Goal: Use online tool/utility: Utilize a website feature to perform a specific function

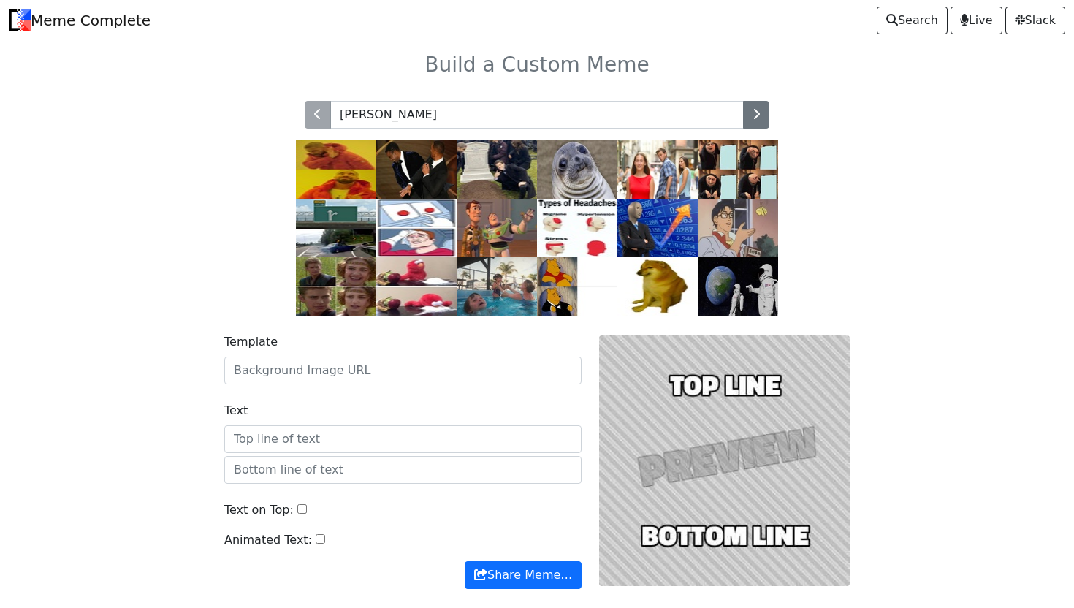
type input "[PERSON_NAME]"
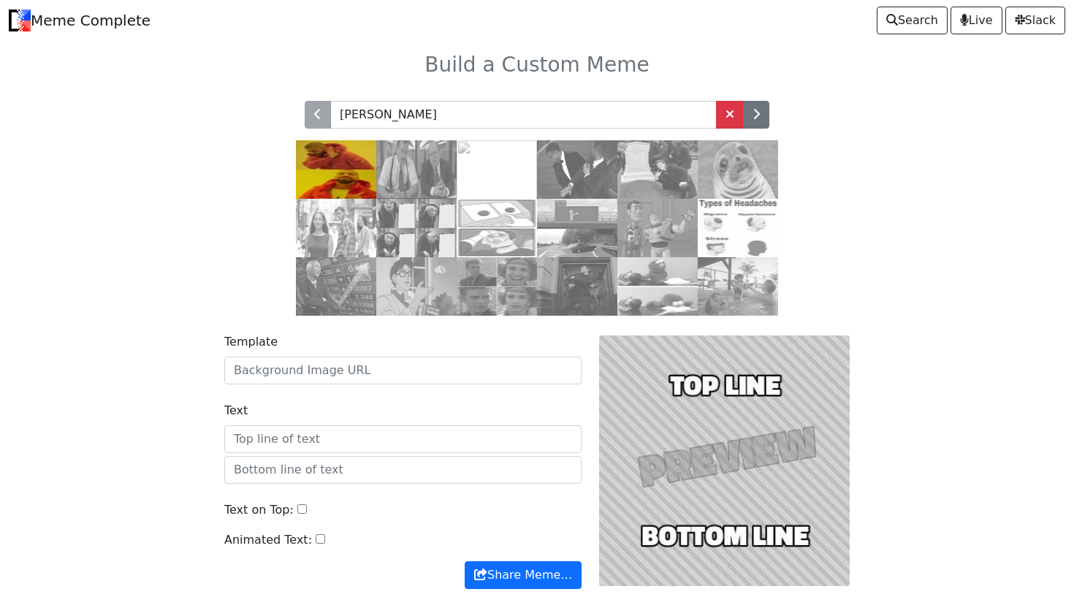
click at [318, 159] on img at bounding box center [336, 169] width 80 height 58
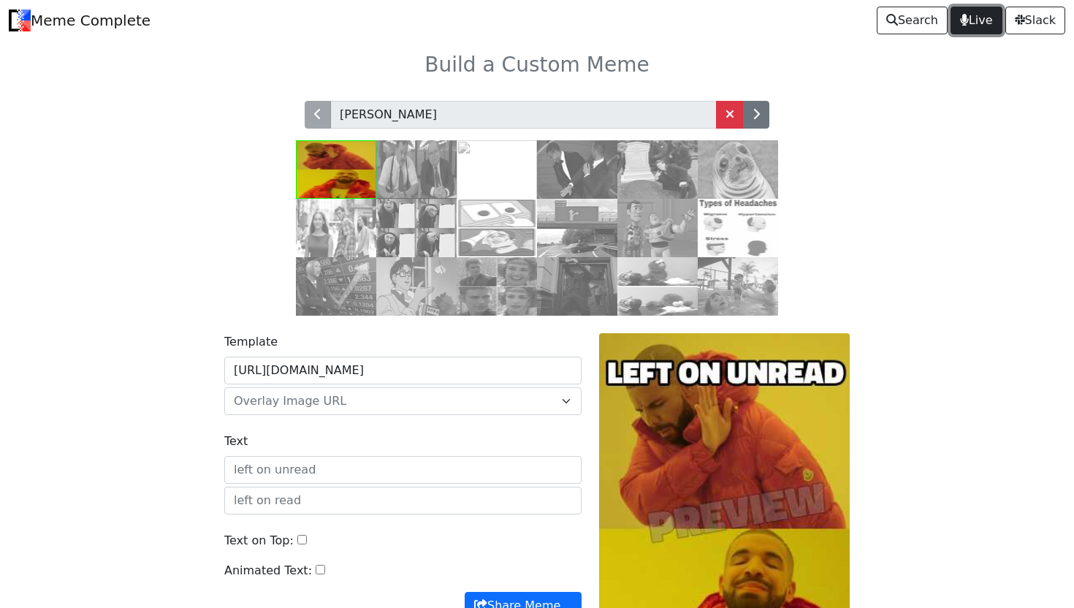
click at [971, 14] on span "Live" at bounding box center [976, 21] width 33 height 18
click at [977, 19] on span "Live" at bounding box center [976, 21] width 33 height 18
click at [332, 172] on img at bounding box center [336, 169] width 80 height 58
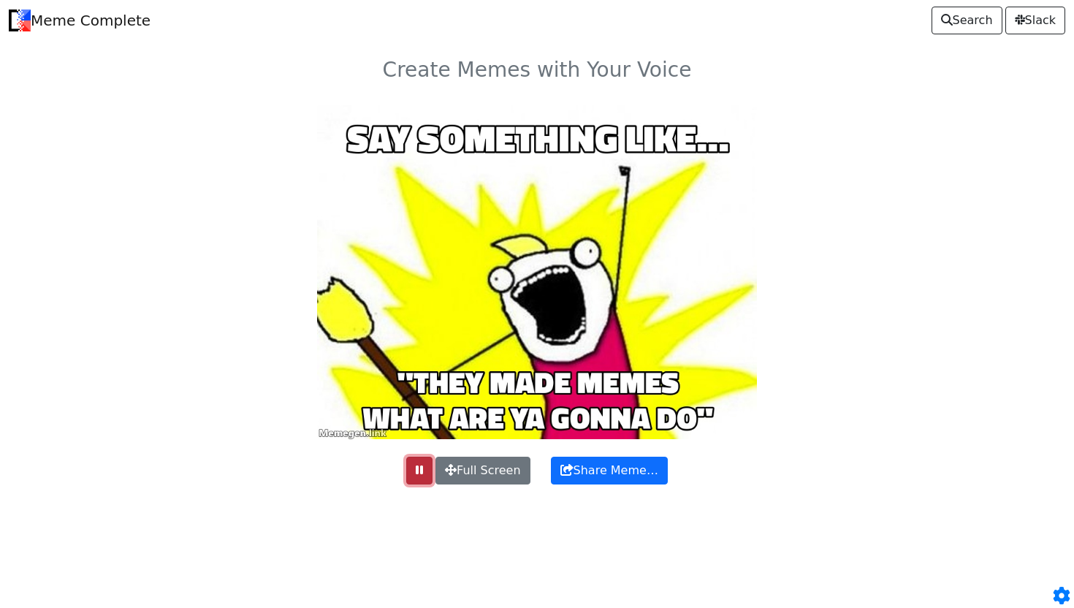
click at [413, 472] on button at bounding box center [419, 470] width 26 height 28
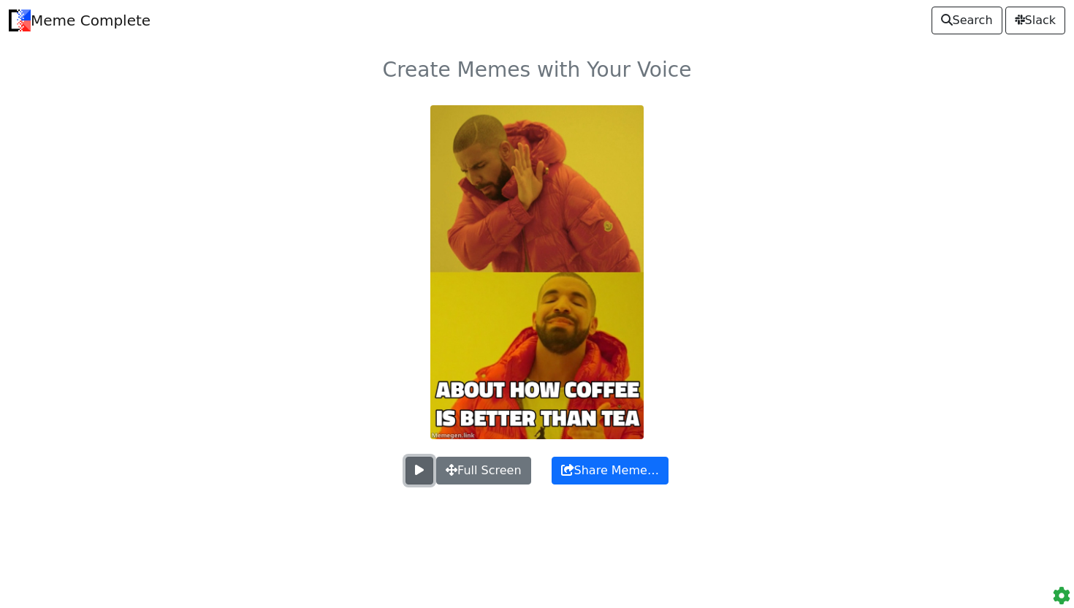
click at [415, 473] on span at bounding box center [419, 470] width 9 height 12
click at [416, 473] on span at bounding box center [419, 470] width 7 height 12
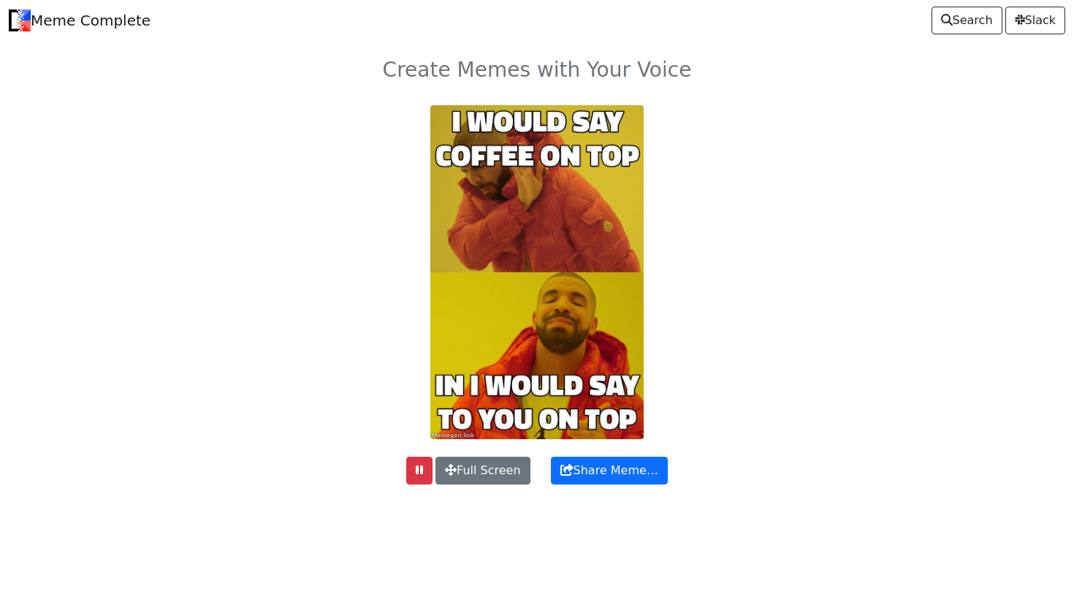
click at [104, 28] on link "Meme Complete" at bounding box center [80, 20] width 142 height 29
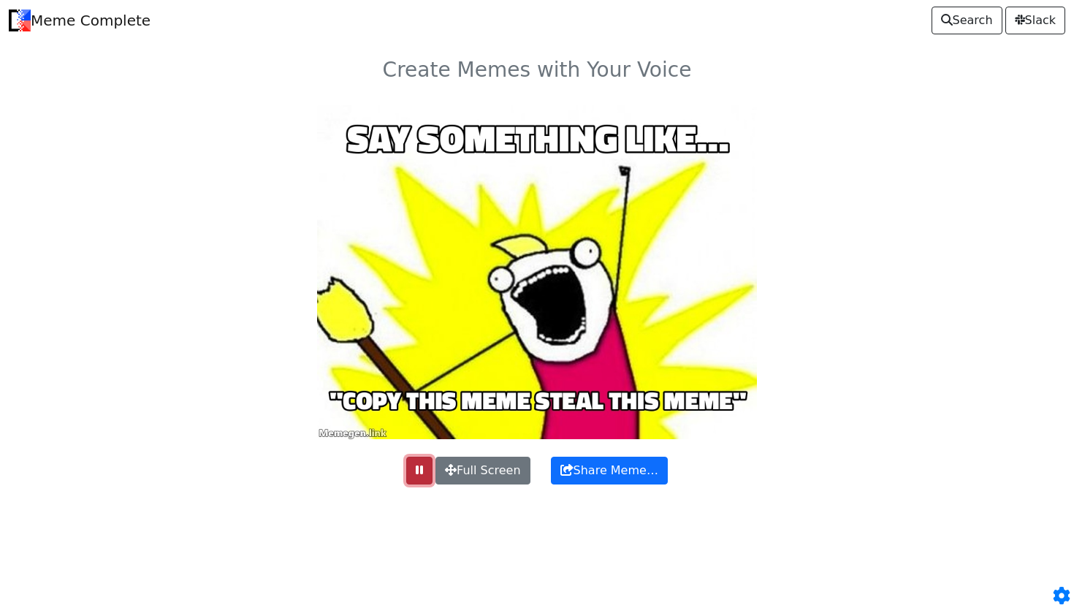
click at [408, 483] on button at bounding box center [419, 470] width 26 height 28
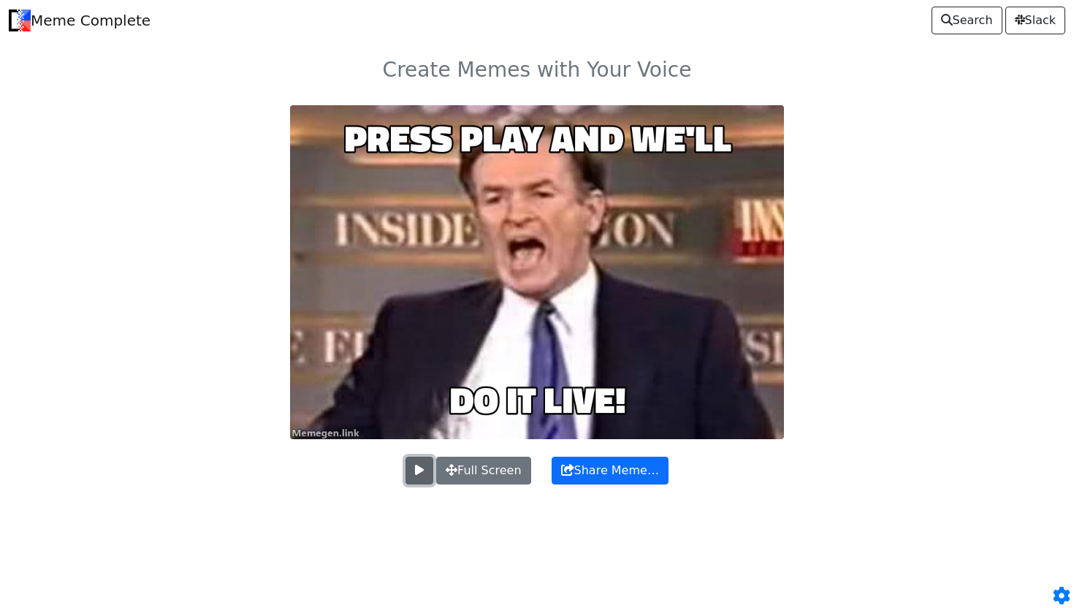
click at [409, 465] on button at bounding box center [419, 470] width 28 height 28
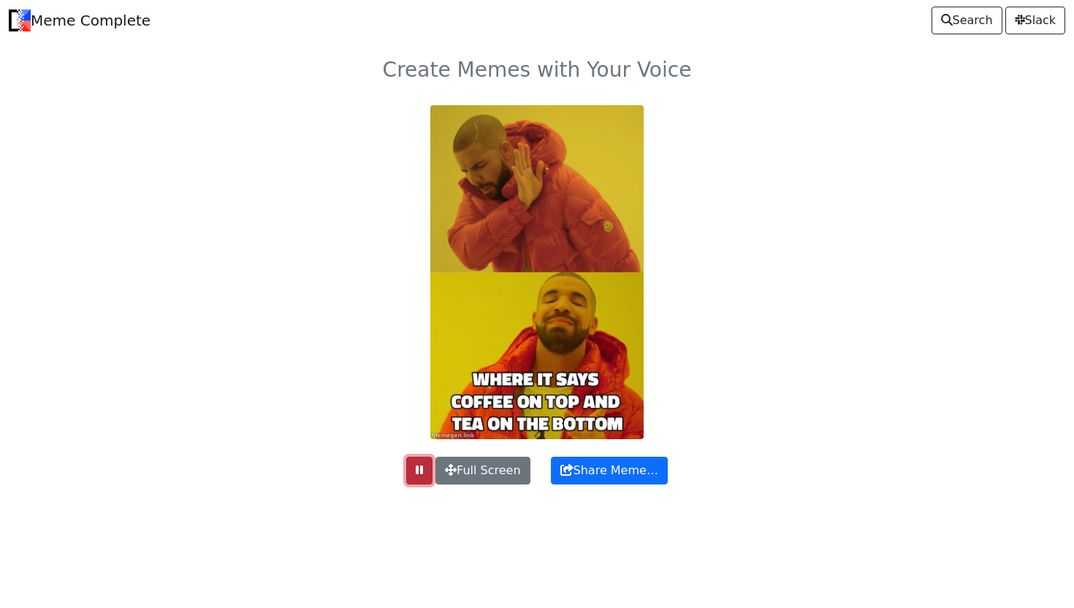
click at [409, 465] on button at bounding box center [419, 470] width 26 height 28
click at [956, 26] on span "Search" at bounding box center [967, 21] width 52 height 18
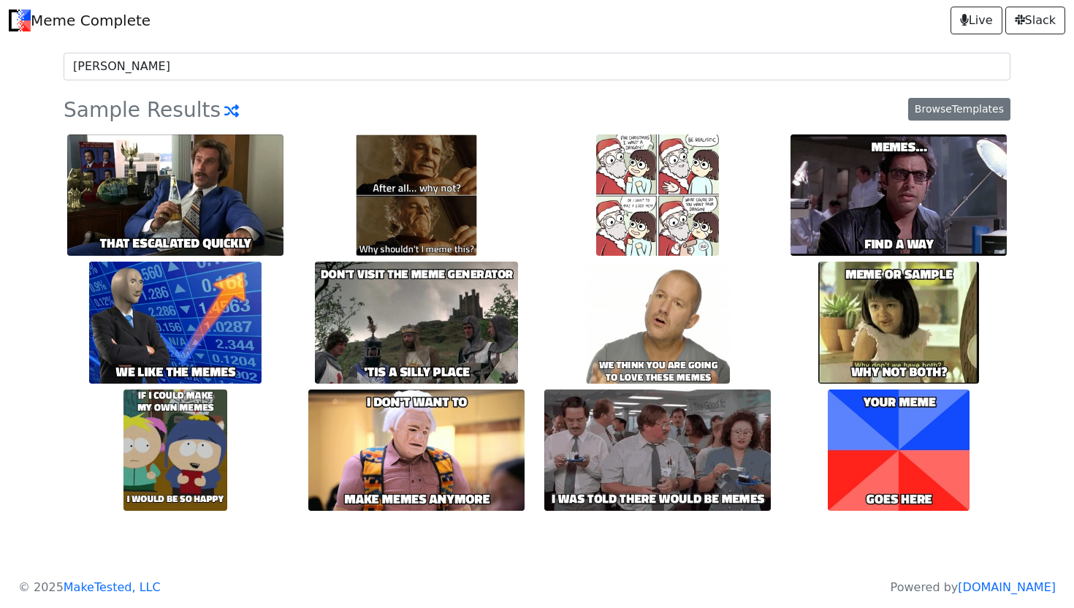
type input "drake"
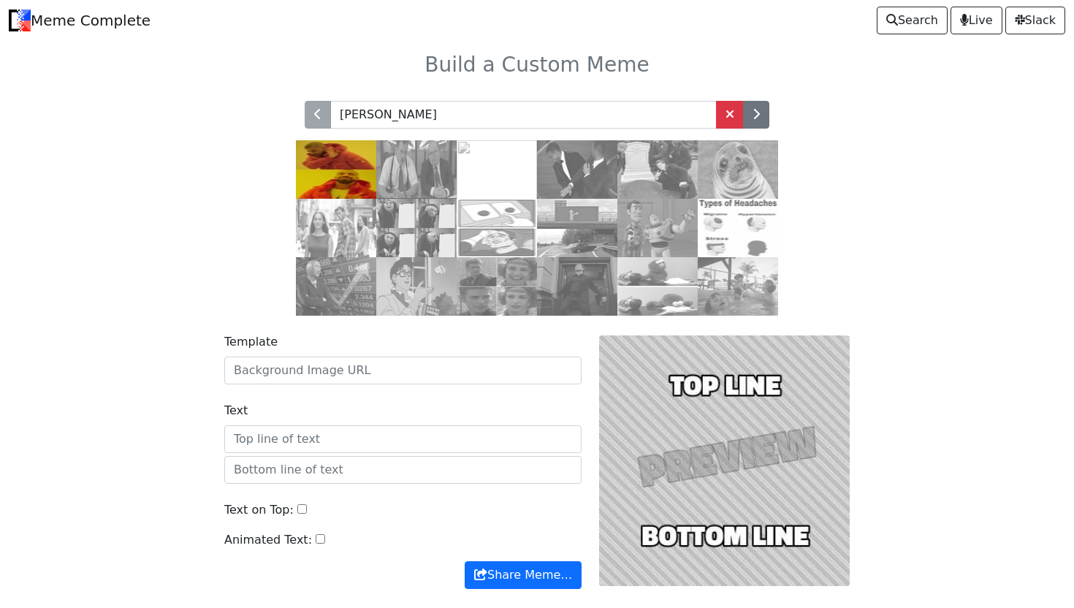
click at [336, 153] on img at bounding box center [336, 169] width 80 height 58
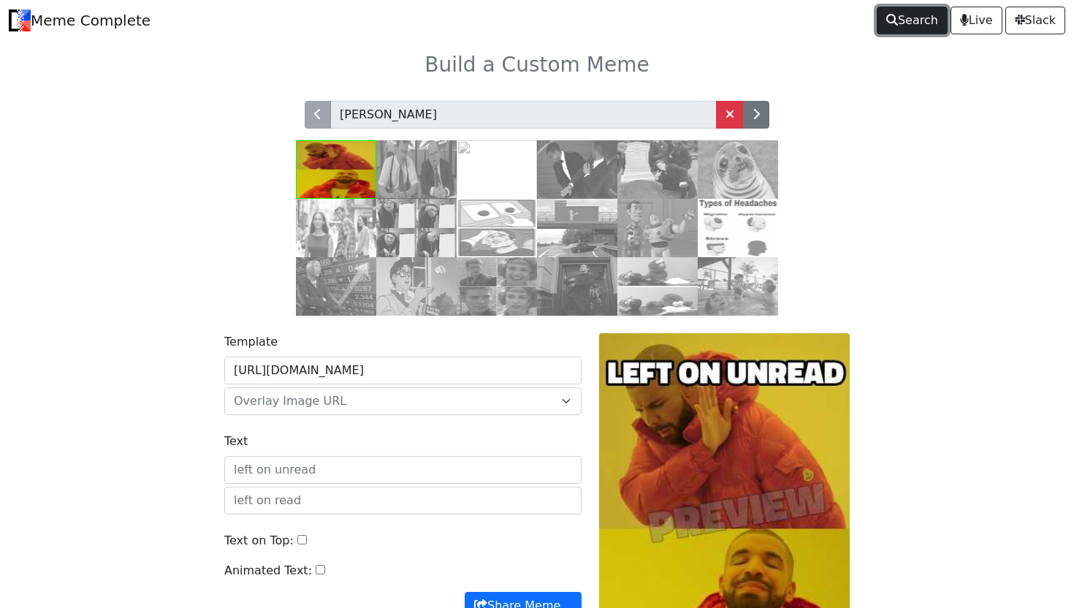
click at [893, 23] on span "Search" at bounding box center [912, 21] width 52 height 18
